Goal: Information Seeking & Learning: Learn about a topic

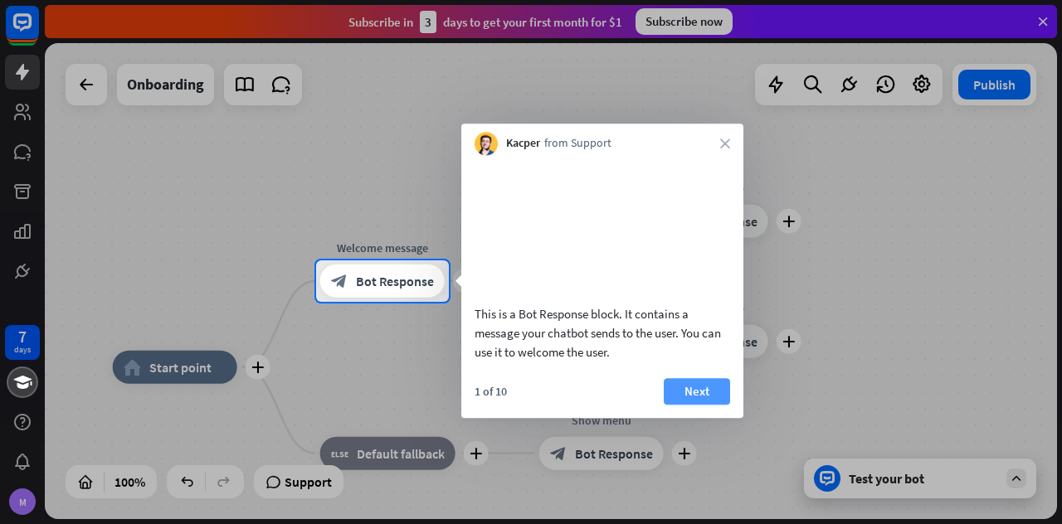
click at [719, 405] on button "Next" at bounding box center [697, 391] width 66 height 27
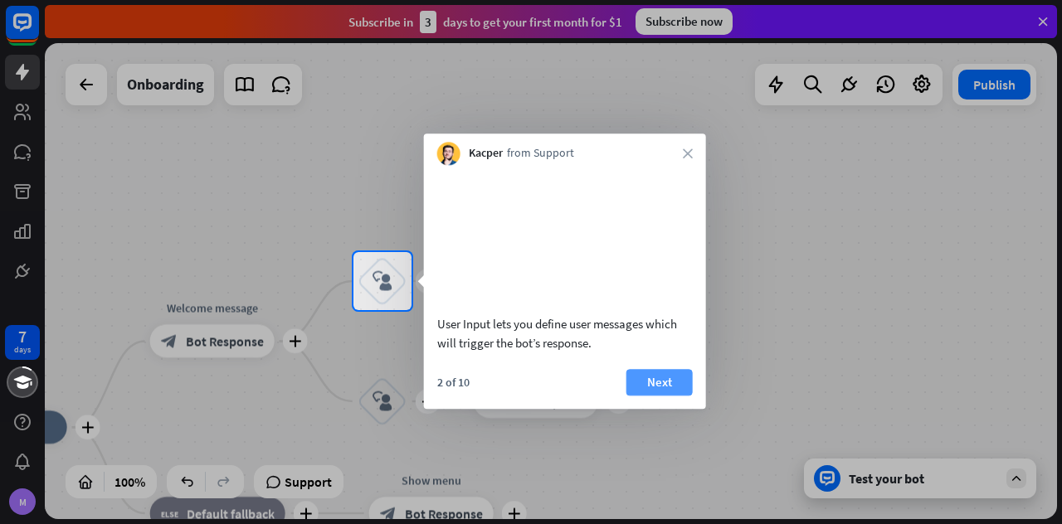
click at [674, 396] on button "Next" at bounding box center [659, 382] width 66 height 27
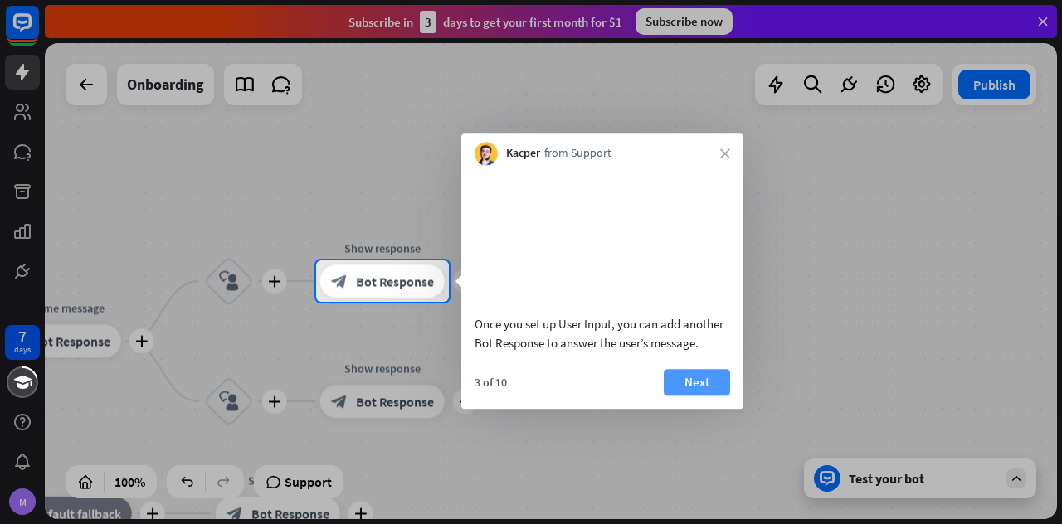
click at [703, 396] on button "Next" at bounding box center [697, 382] width 66 height 27
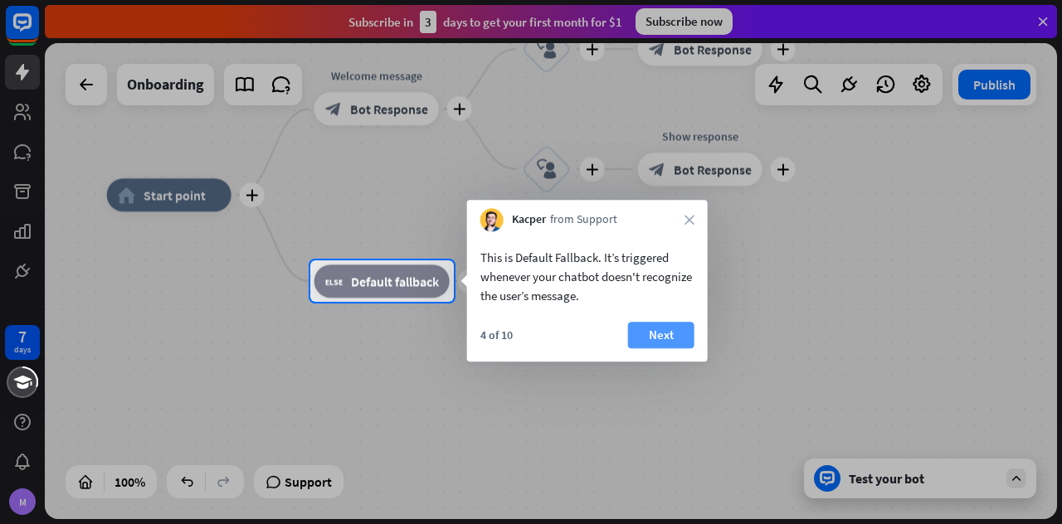
click at [657, 339] on button "Next" at bounding box center [661, 335] width 66 height 27
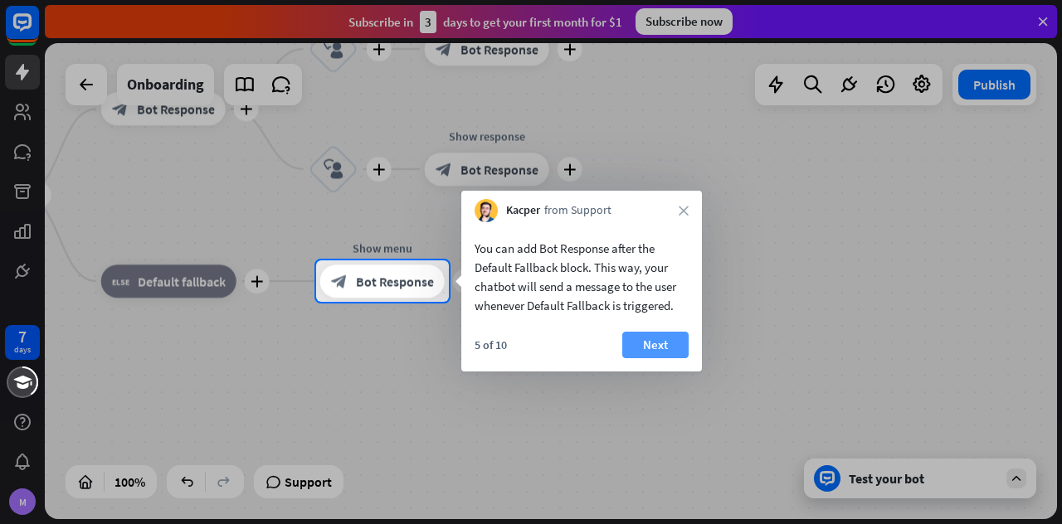
click at [668, 341] on button "Next" at bounding box center [655, 345] width 66 height 27
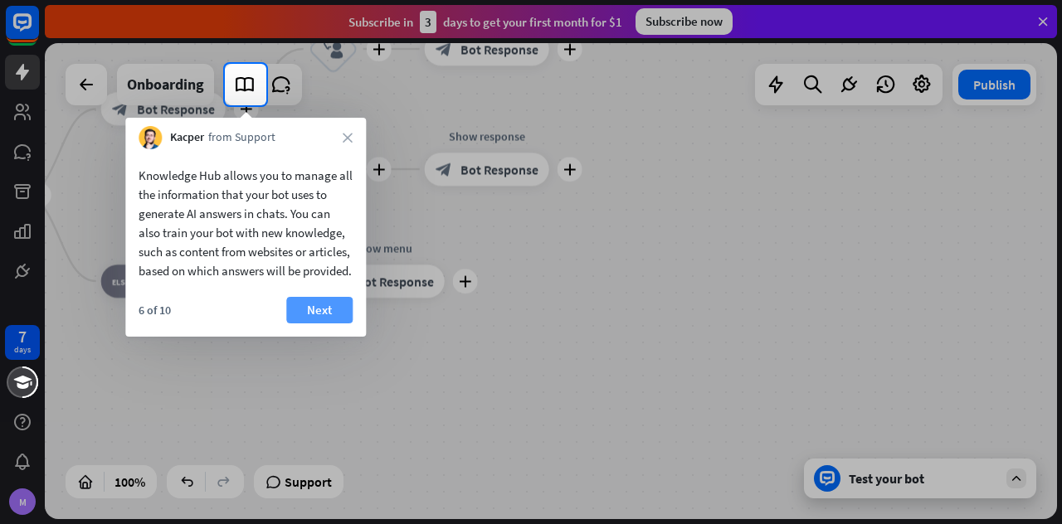
click at [335, 324] on button "Next" at bounding box center [319, 310] width 66 height 27
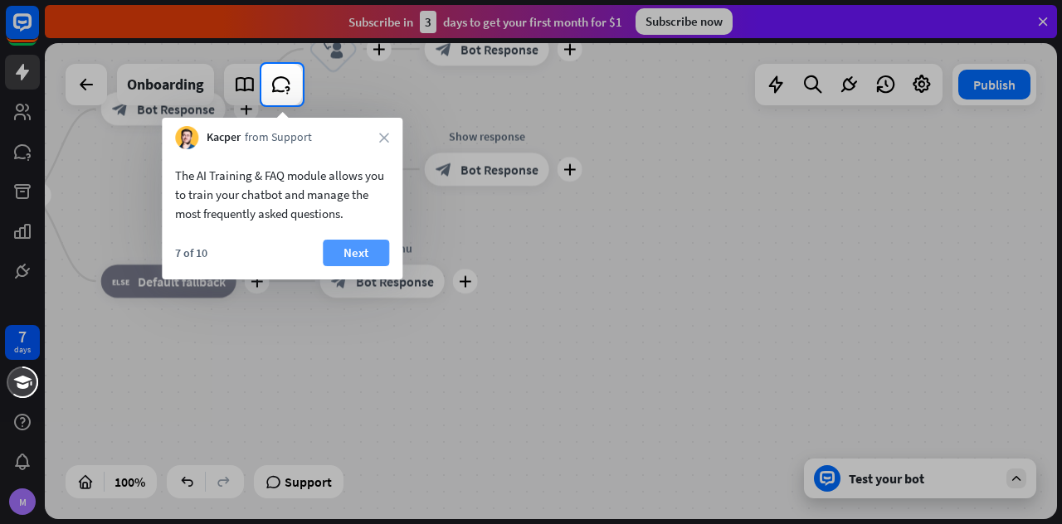
click at [350, 254] on button "Next" at bounding box center [356, 253] width 66 height 27
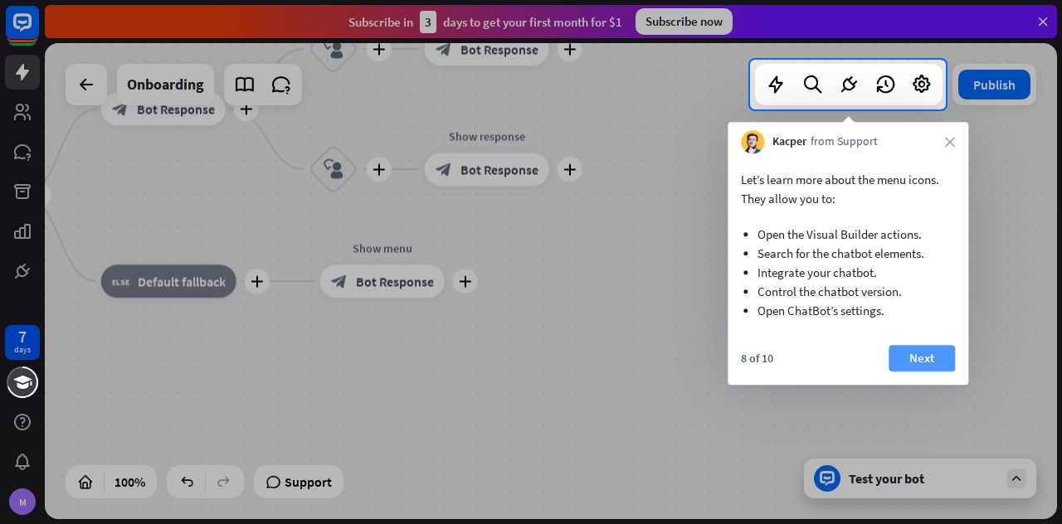
click at [939, 366] on button "Next" at bounding box center [922, 358] width 66 height 27
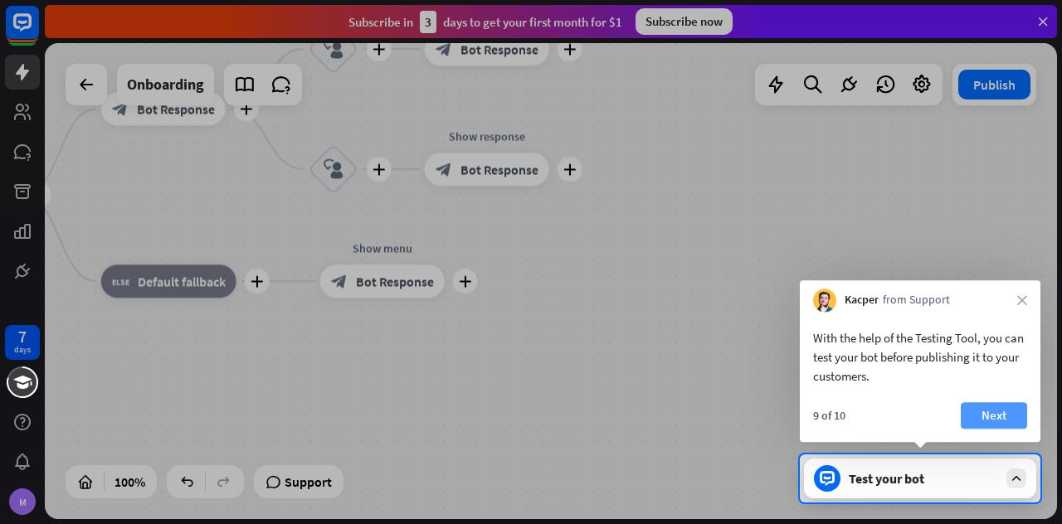
click at [1007, 407] on button "Next" at bounding box center [994, 415] width 66 height 27
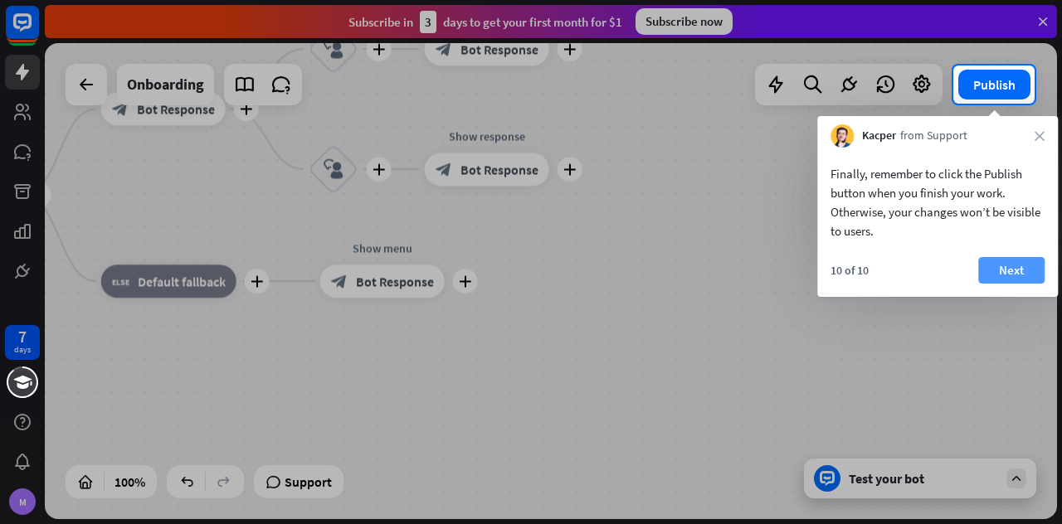
click at [1018, 264] on button "Next" at bounding box center [1011, 270] width 66 height 27
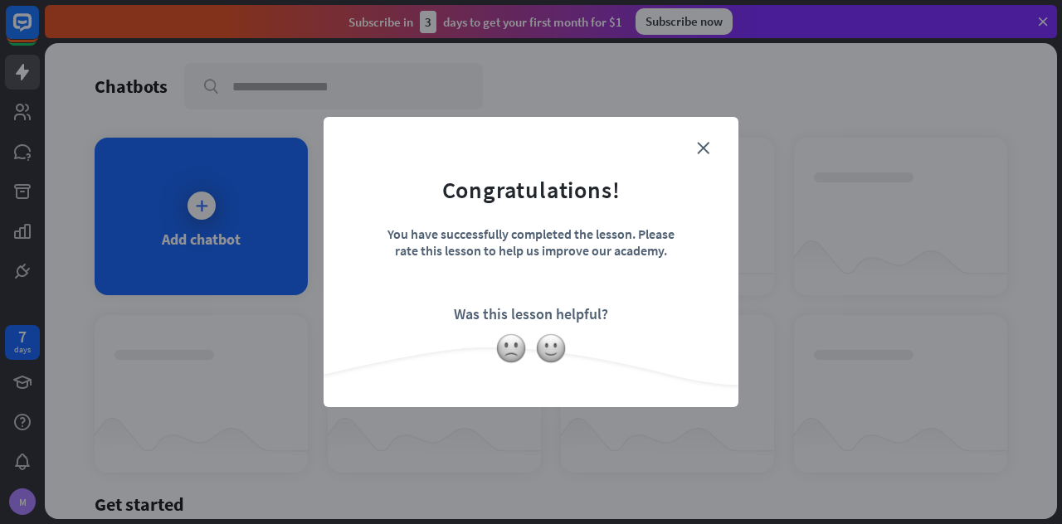
click at [707, 137] on div "close Congratulations! You have successfully completed the lesson. Please rate …" at bounding box center [531, 262] width 415 height 290
click at [557, 351] on img at bounding box center [551, 349] width 32 height 32
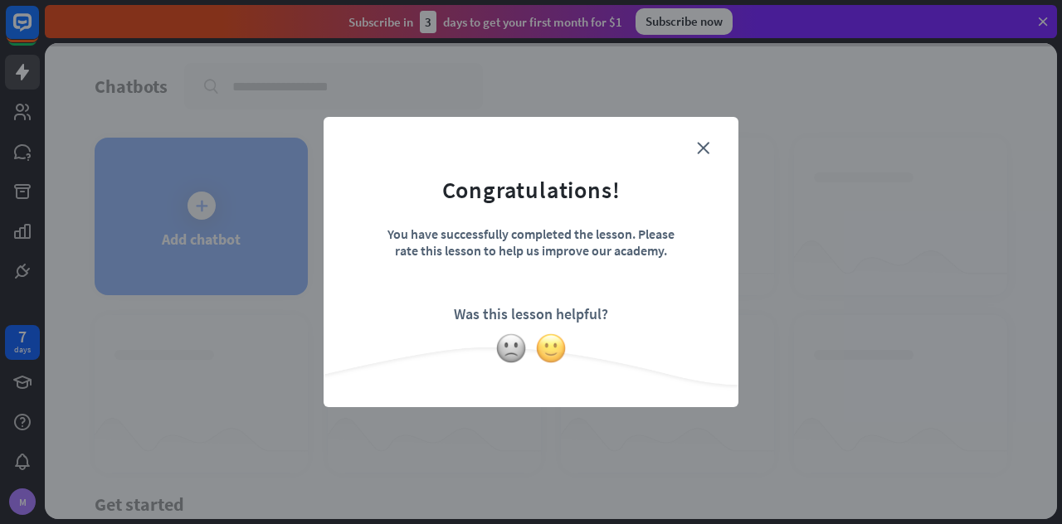
click at [546, 344] on img at bounding box center [551, 349] width 32 height 32
